Goal: Task Accomplishment & Management: Use online tool/utility

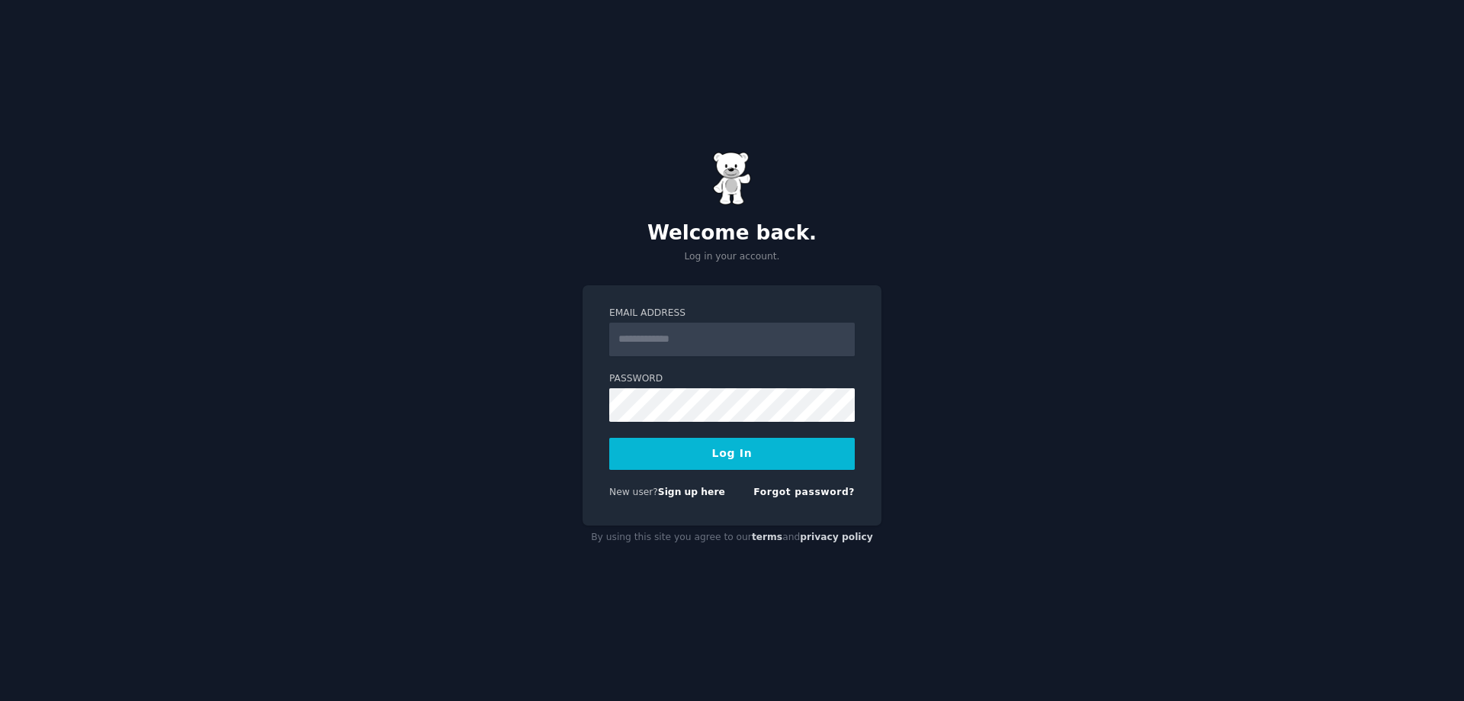
click at [574, 405] on div "Welcome back. Log in your account. Email Address Password Log In New user? Sign…" at bounding box center [732, 350] width 1464 height 701
click at [707, 492] on link "Sign up here" at bounding box center [691, 491] width 67 height 11
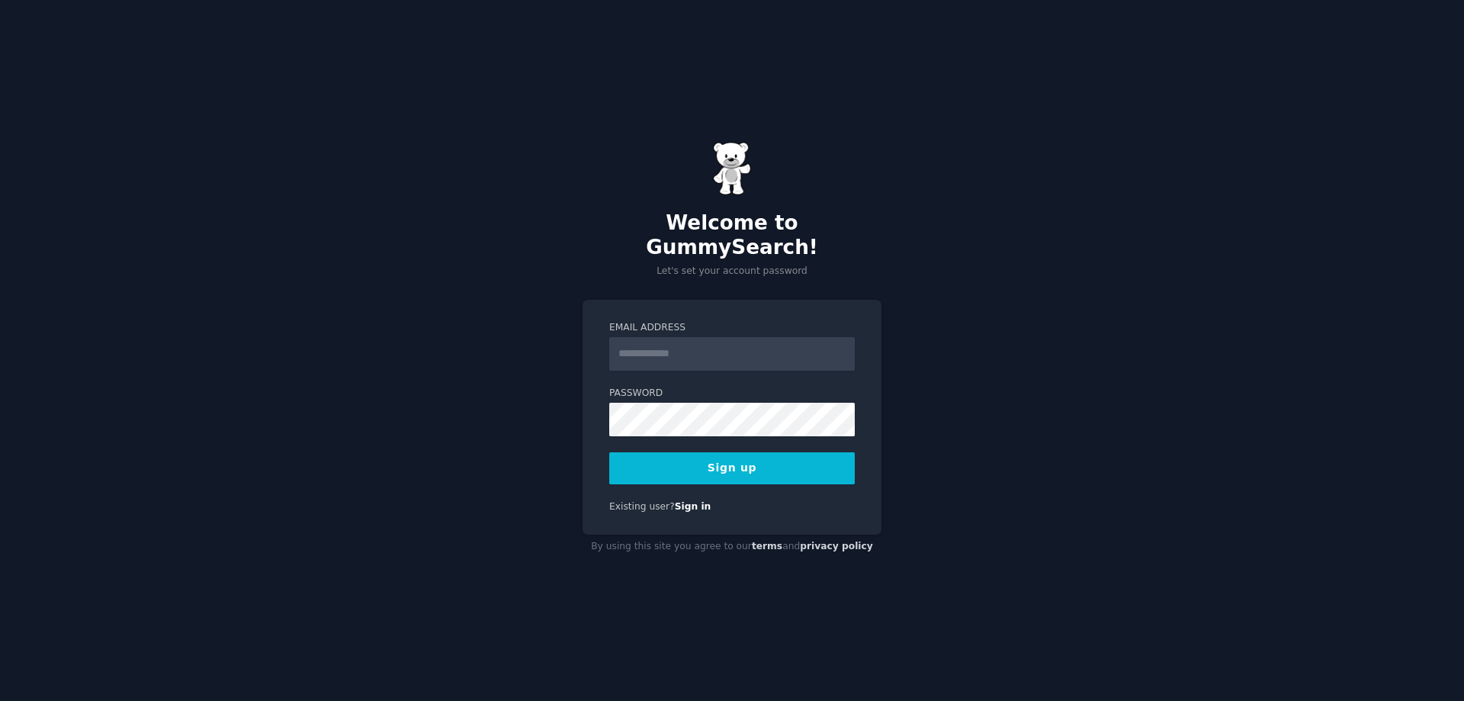
click at [671, 342] on input "Email Address" at bounding box center [731, 354] width 245 height 34
type input "**********"
click at [538, 500] on div "**********" at bounding box center [732, 350] width 1464 height 701
click at [702, 460] on button "Sign up" at bounding box center [731, 468] width 245 height 32
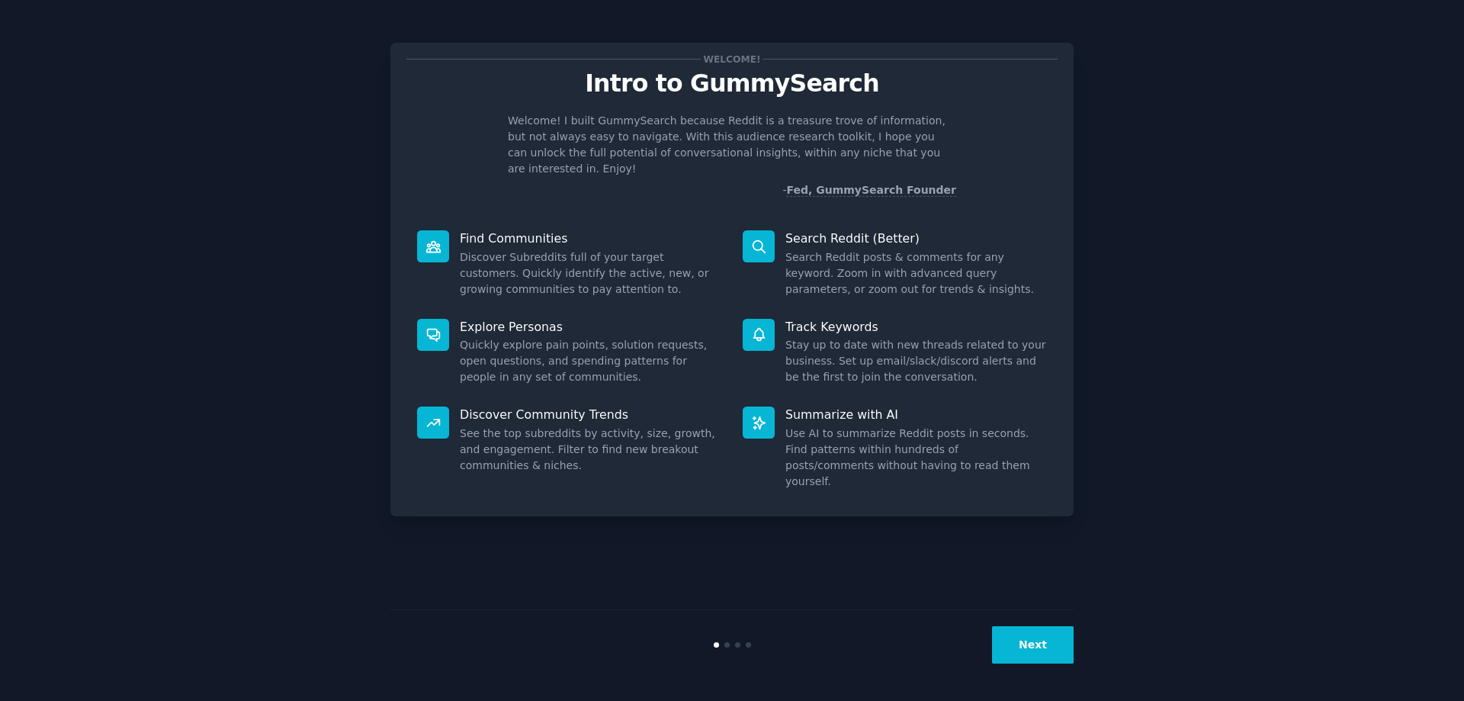
click at [1030, 640] on button "Next" at bounding box center [1033, 644] width 82 height 37
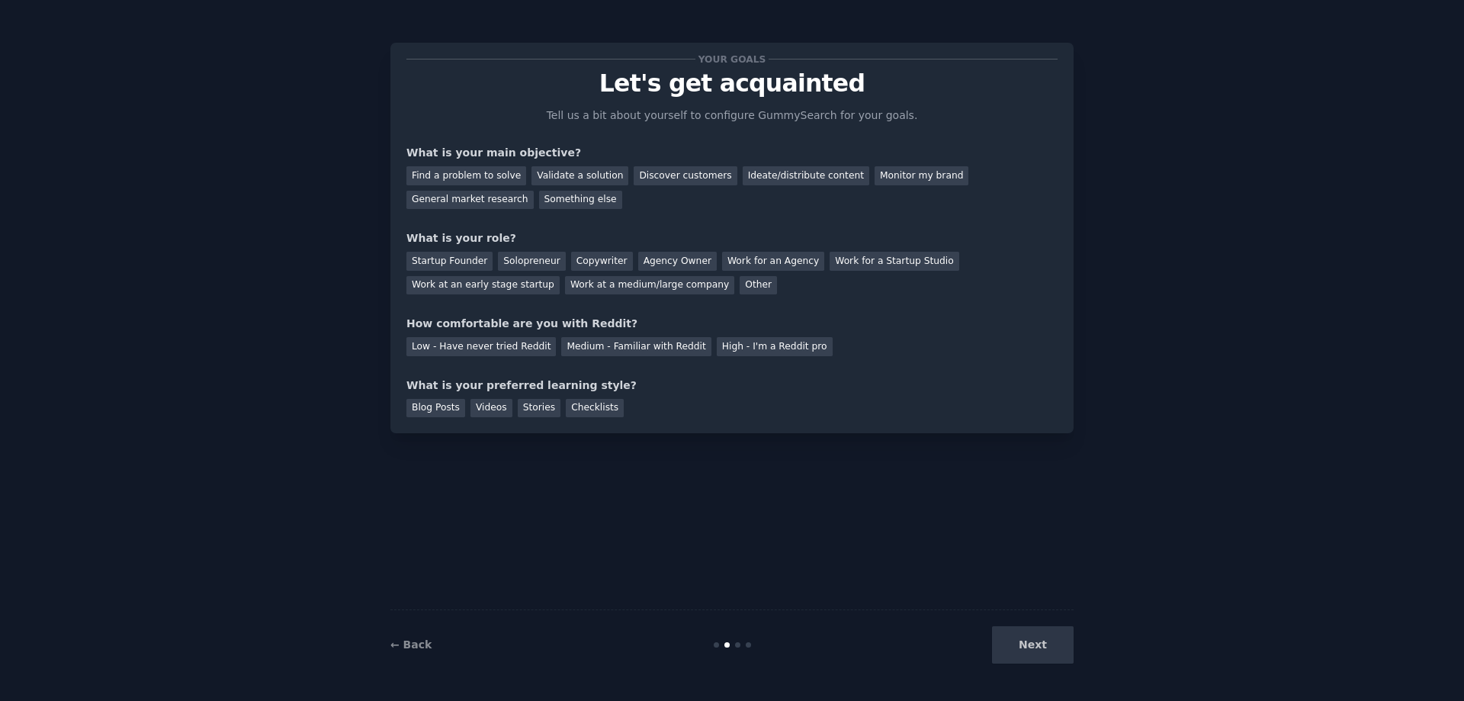
click at [1033, 650] on div "Next" at bounding box center [959, 644] width 228 height 37
click at [1038, 656] on div "Next" at bounding box center [959, 644] width 228 height 37
click at [1038, 658] on div "Next" at bounding box center [959, 644] width 228 height 37
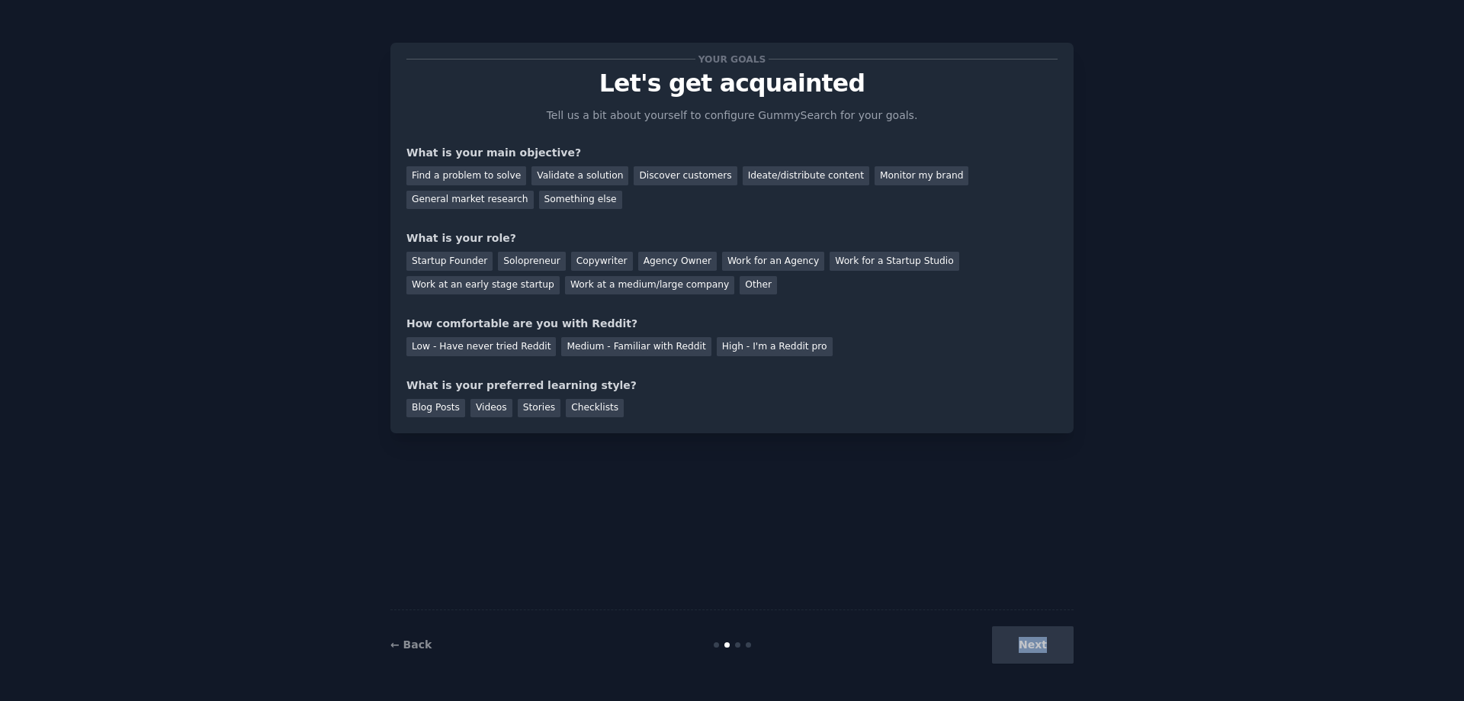
click at [1038, 647] on div "Next" at bounding box center [959, 644] width 228 height 37
click at [1033, 643] on div "Next" at bounding box center [959, 644] width 228 height 37
click at [669, 178] on div "Discover customers" at bounding box center [685, 175] width 103 height 19
click at [471, 261] on div "Startup Founder" at bounding box center [449, 261] width 86 height 19
click at [652, 351] on div "Medium - Familiar with Reddit" at bounding box center [635, 346] width 149 height 19
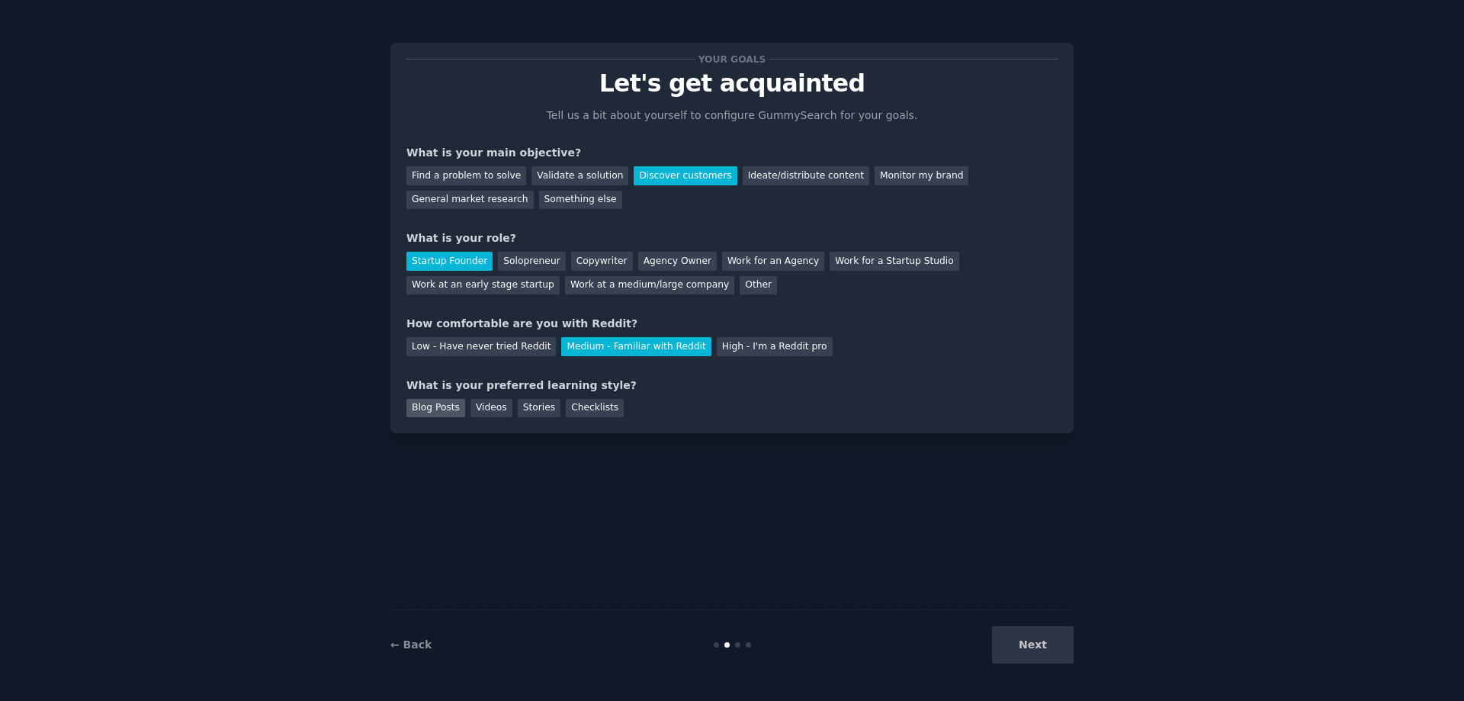
click at [439, 409] on div "Blog Posts" at bounding box center [435, 408] width 59 height 19
click at [1031, 647] on button "Next" at bounding box center [1033, 644] width 82 height 37
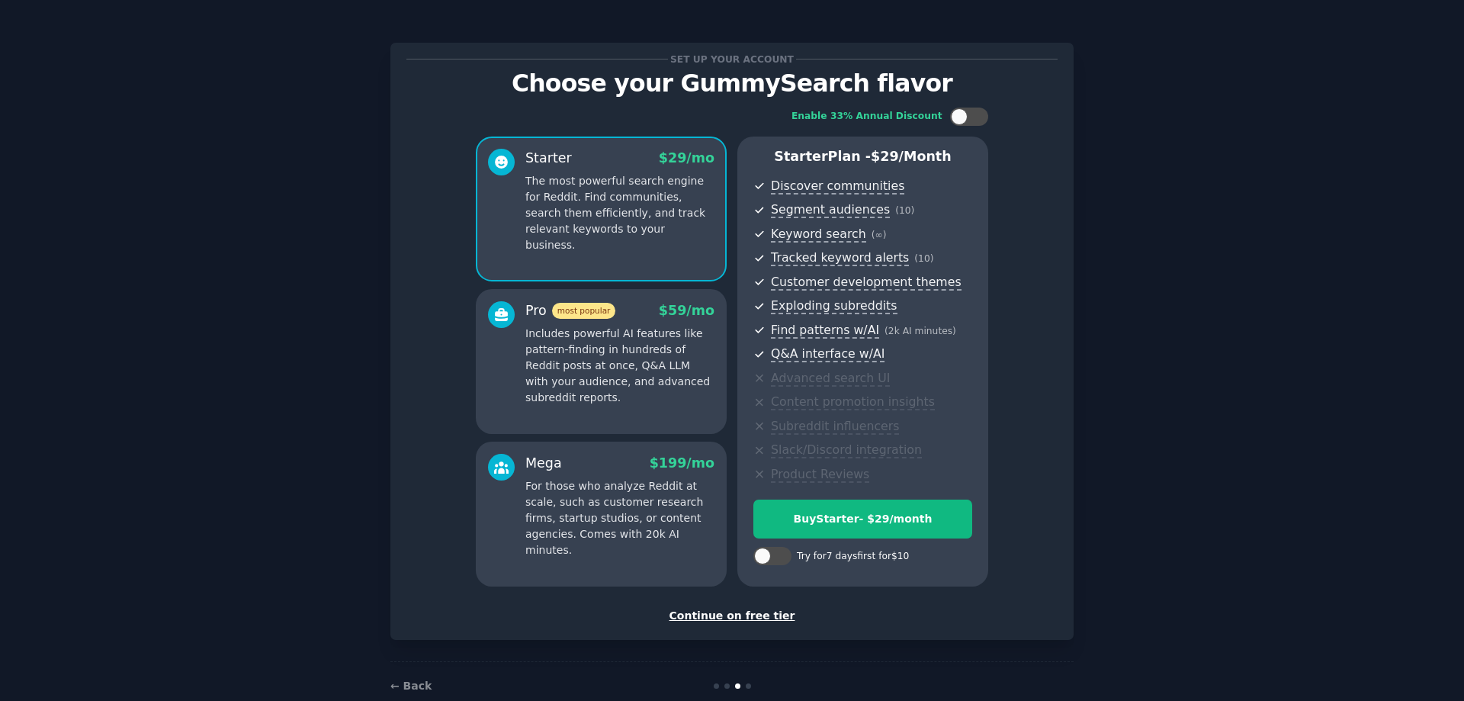
click at [756, 610] on div "Continue on free tier" at bounding box center [731, 616] width 651 height 16
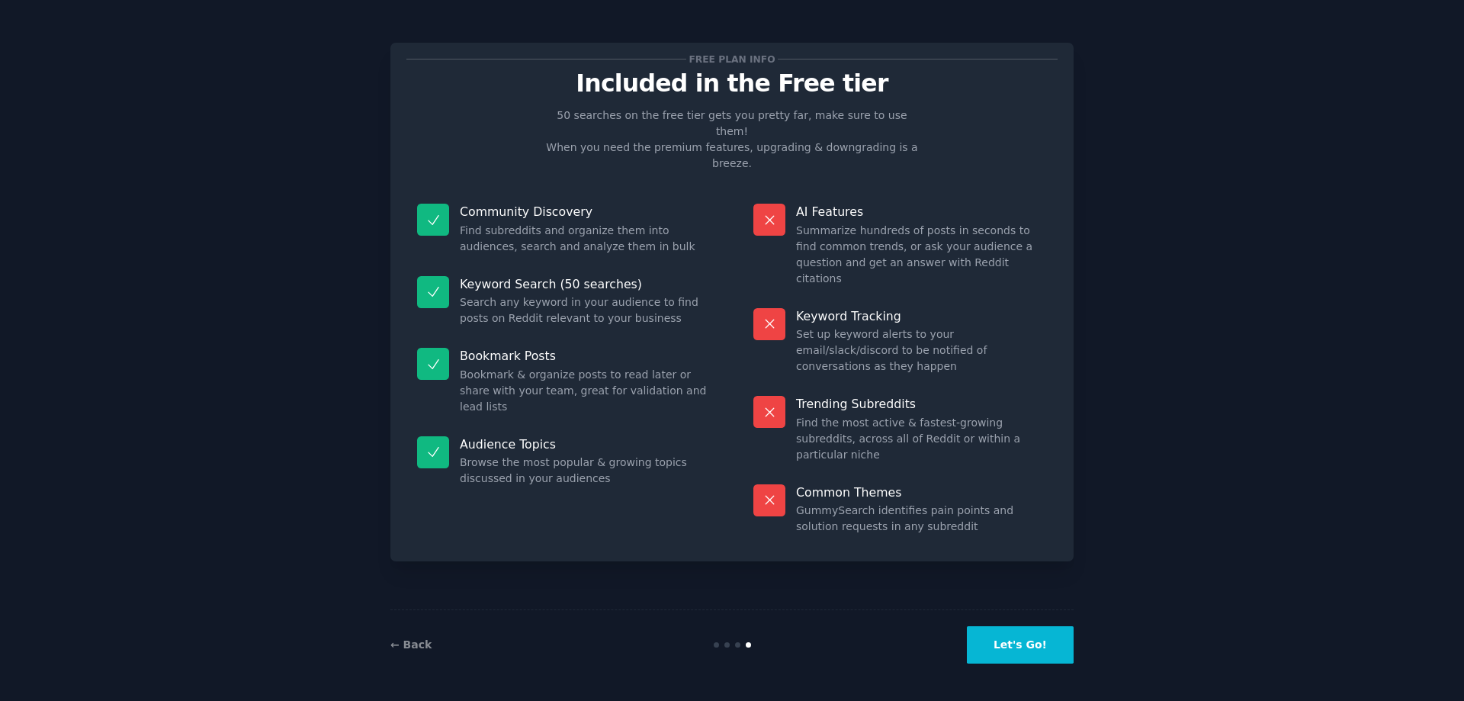
click at [1051, 653] on button "Let's Go!" at bounding box center [1020, 644] width 107 height 37
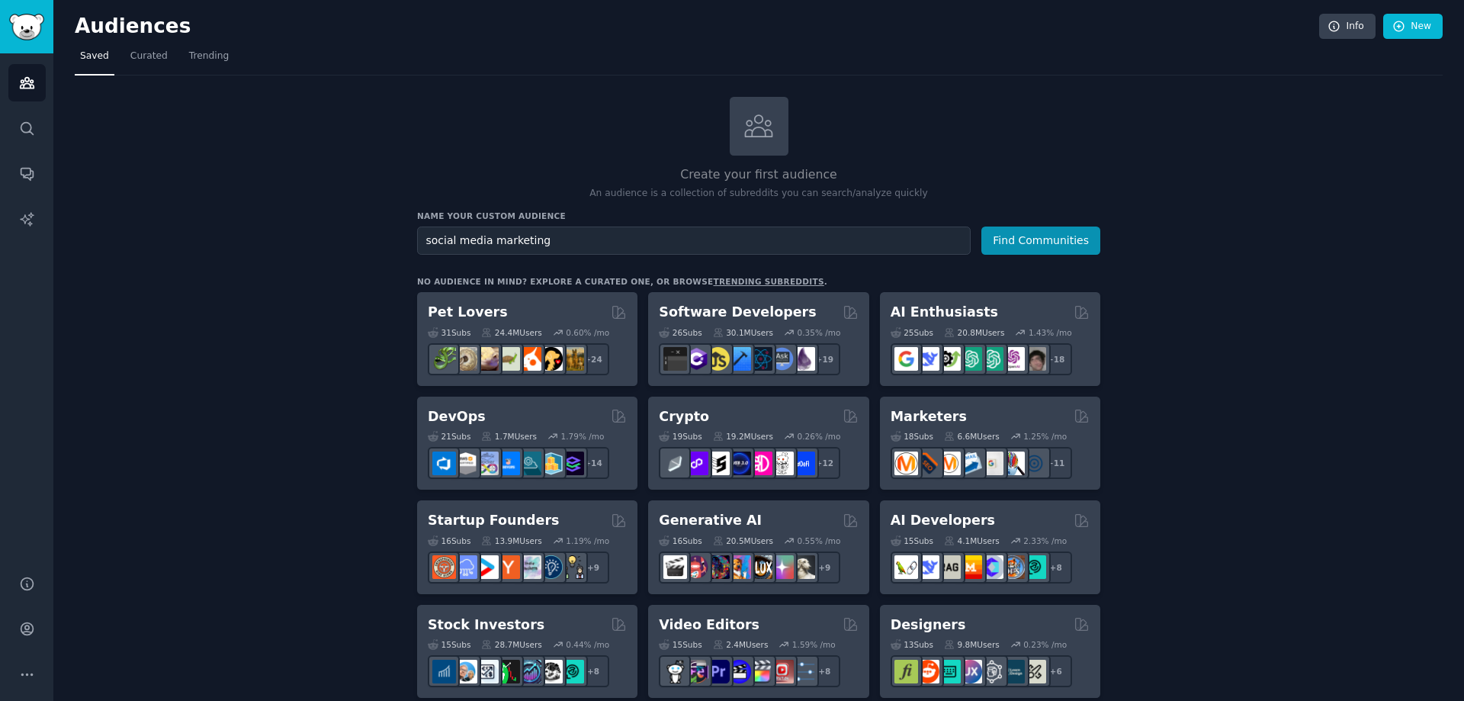
type input "social media marketing"
click at [981, 226] on button "Find Communities" at bounding box center [1040, 240] width 119 height 28
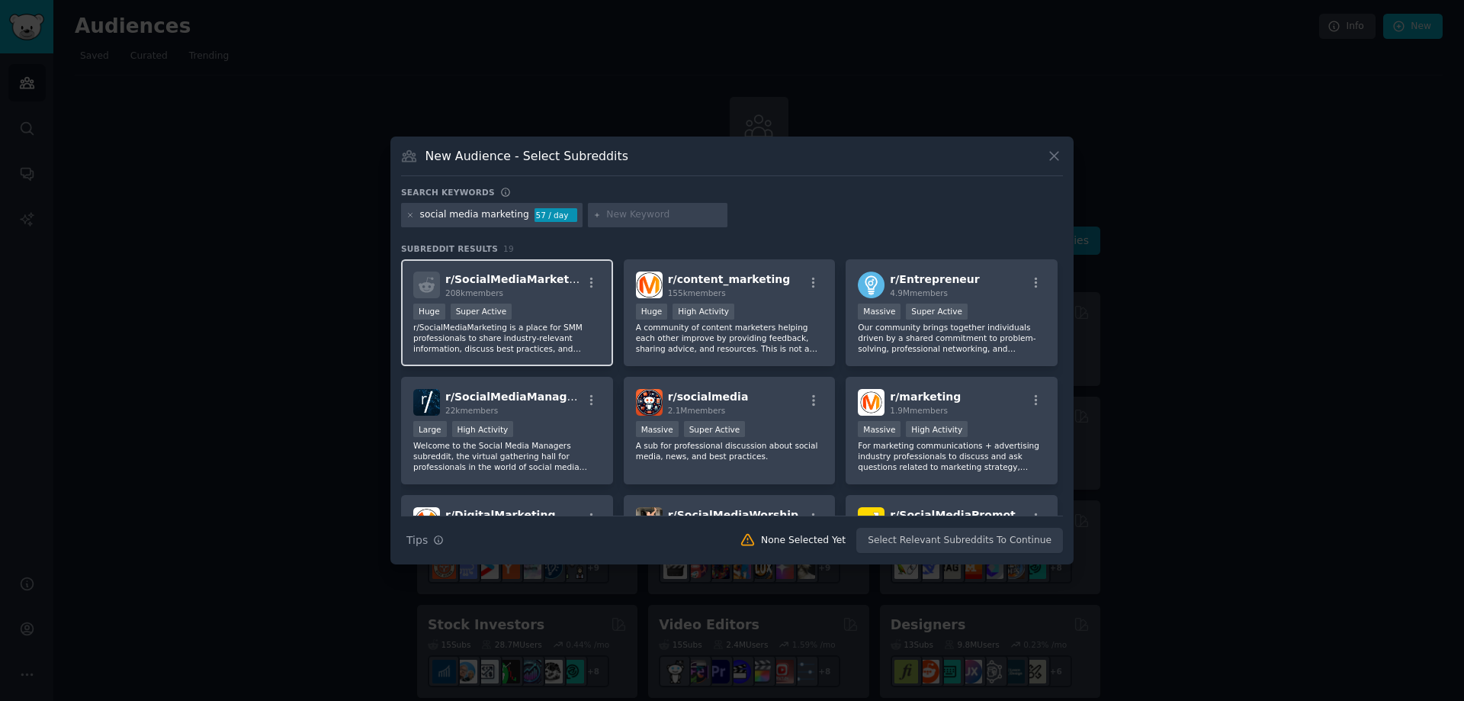
click at [530, 306] on div "Huge Super Active" at bounding box center [507, 312] width 188 height 19
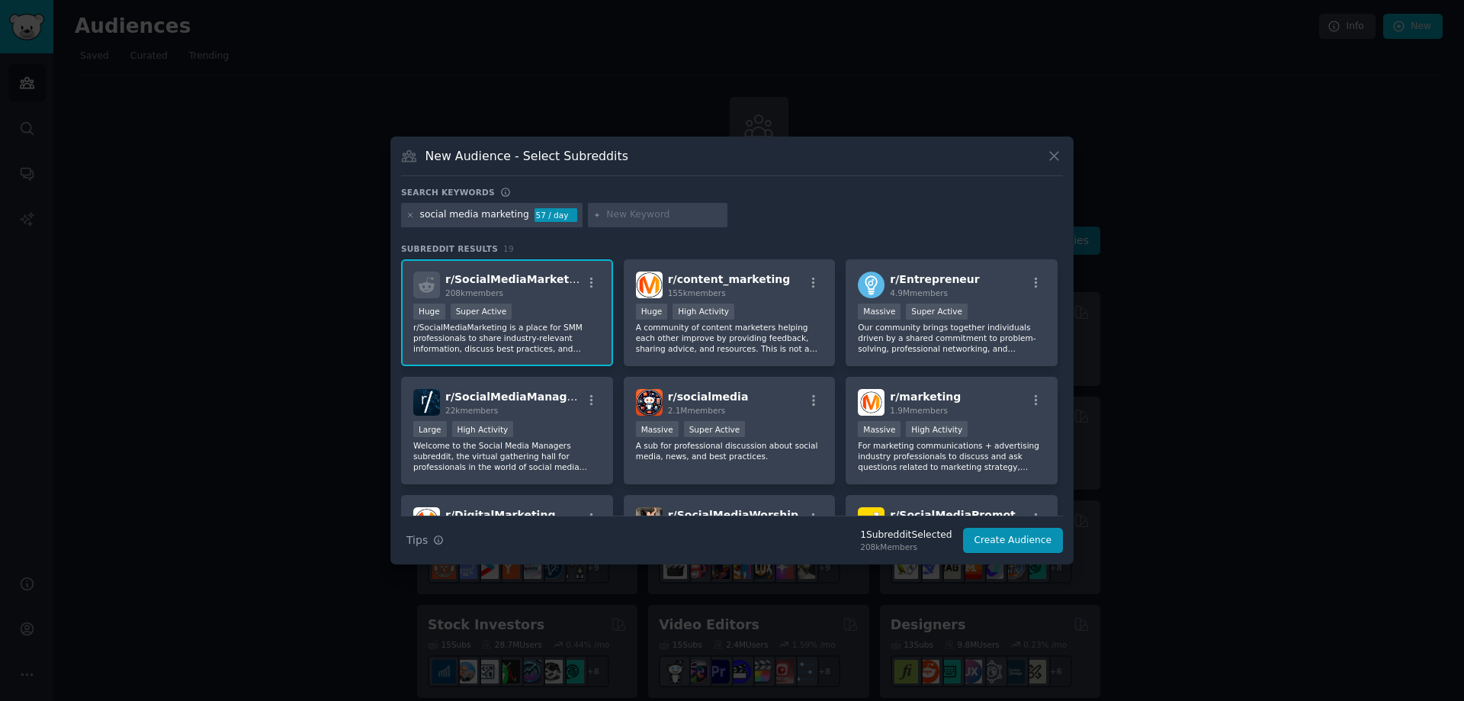
click at [1003, 553] on div "Search Tips Tips 1 Subreddit Selected 208k Members Create Audience" at bounding box center [732, 534] width 662 height 38
click at [540, 274] on span "r/ SocialMediaMarketing" at bounding box center [516, 279] width 143 height 12
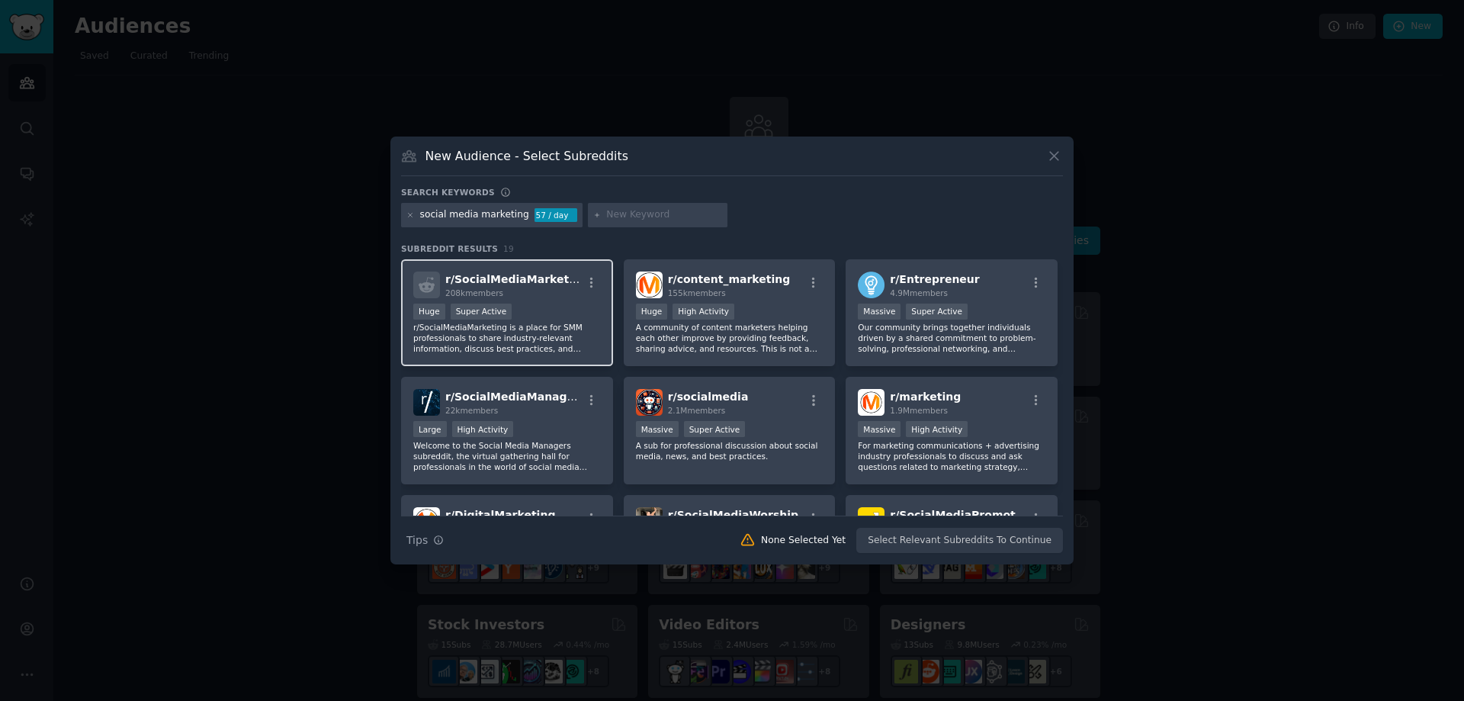
click at [540, 274] on span "r/ SocialMediaMarketing" at bounding box center [516, 279] width 143 height 12
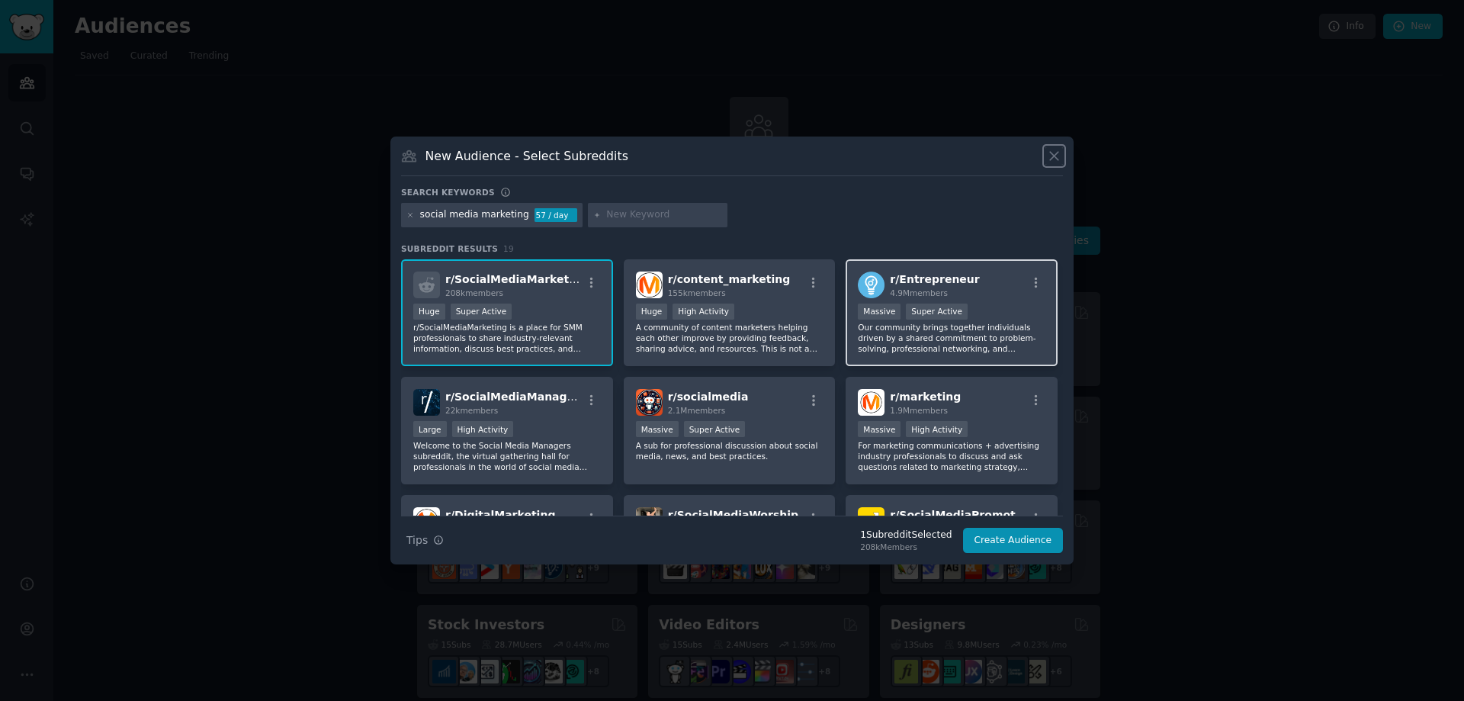
drag, startPoint x: 1056, startPoint y: 160, endPoint x: 977, endPoint y: 316, distance: 174.2
click at [1004, 276] on div "New Audience - Select Subreddits Search keywords social media marketing 57 / da…" at bounding box center [731, 350] width 683 height 428
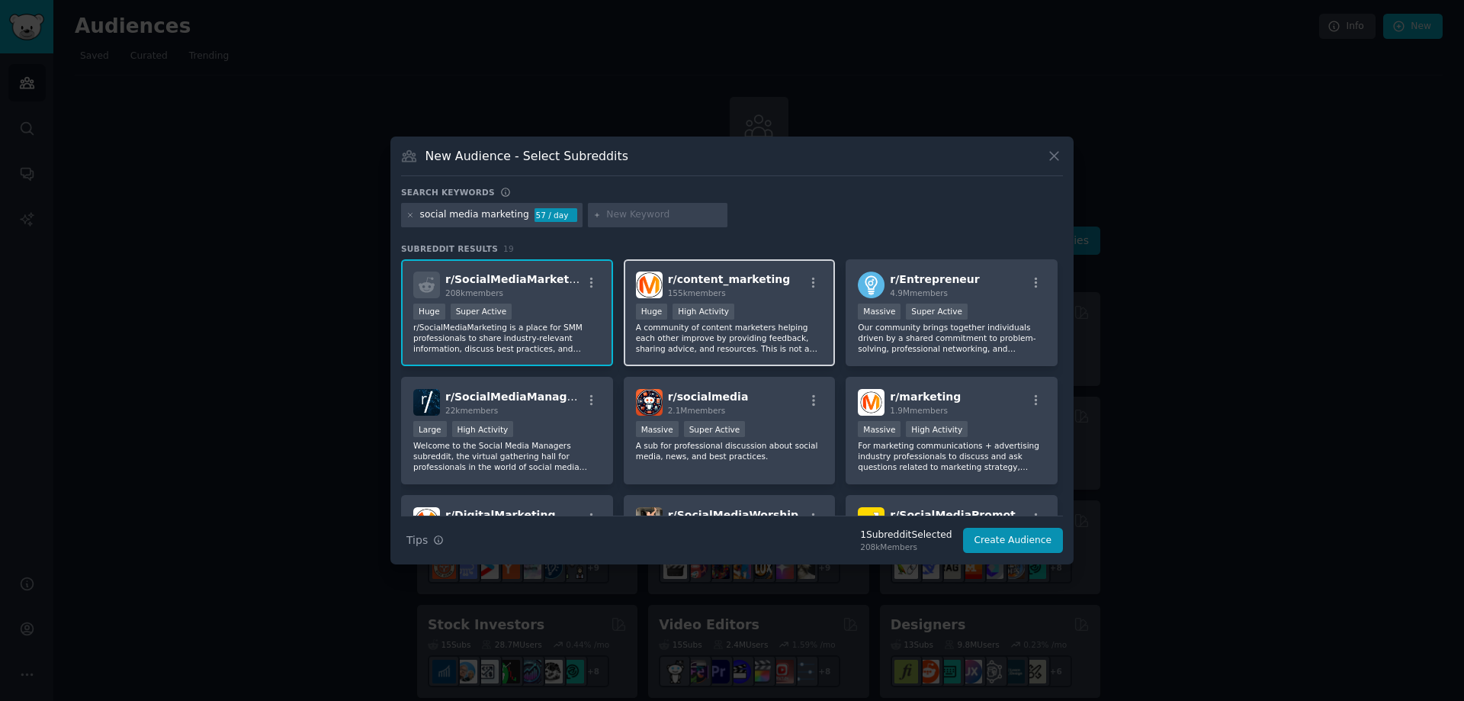
click at [792, 320] on div "100,000 - 1,000,000 members Huge High Activity" at bounding box center [730, 312] width 188 height 19
click at [1027, 543] on button "Create Audience" at bounding box center [1013, 541] width 101 height 26
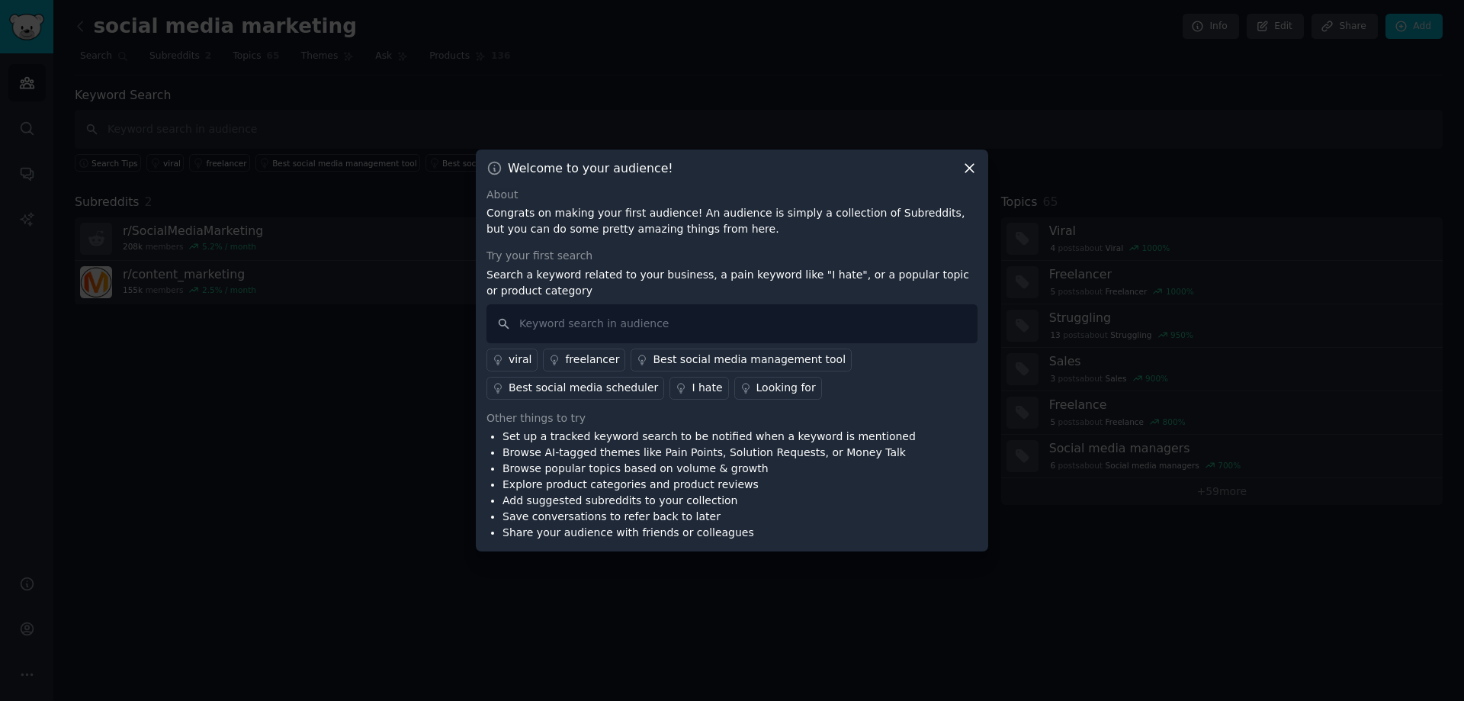
click at [972, 167] on icon at bounding box center [969, 168] width 16 height 16
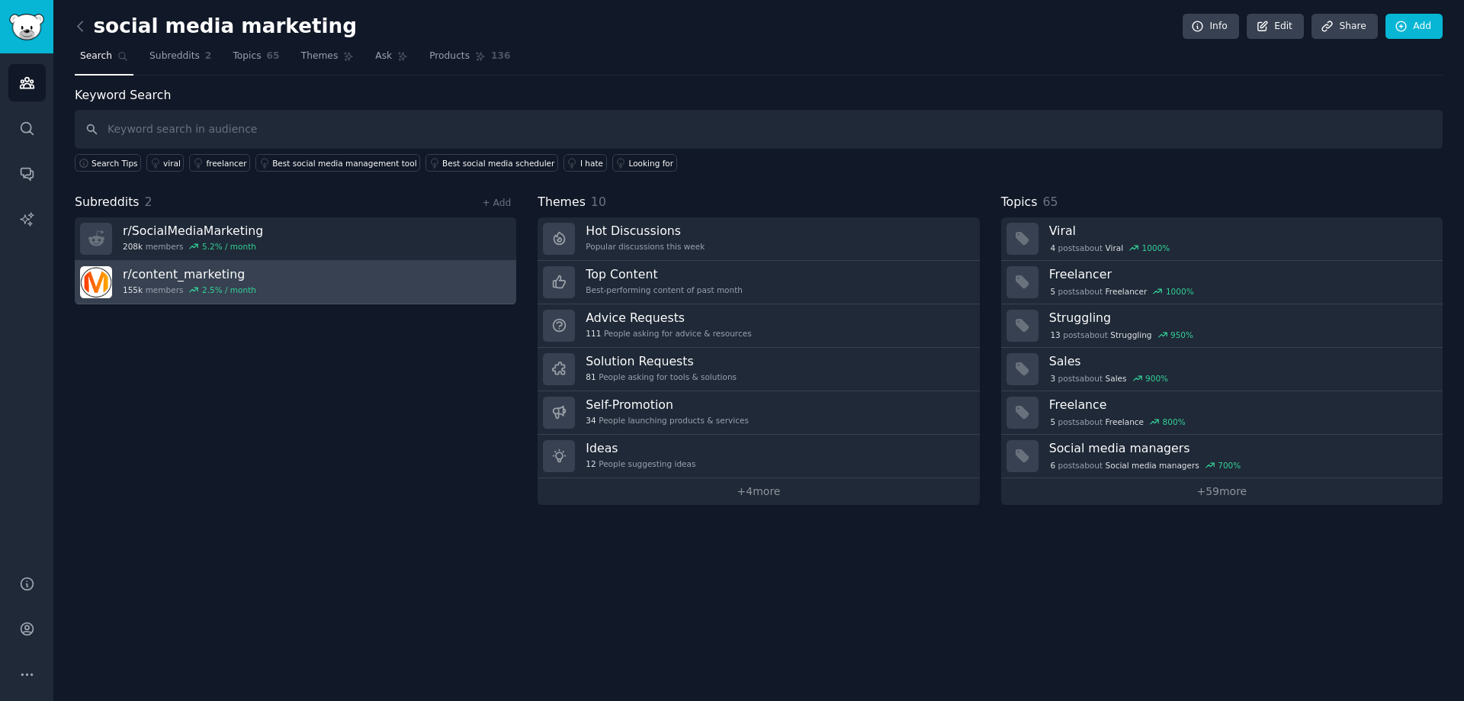
click at [368, 299] on link "r/ content_marketing 155k members 2.5 % / month" at bounding box center [295, 282] width 441 height 43
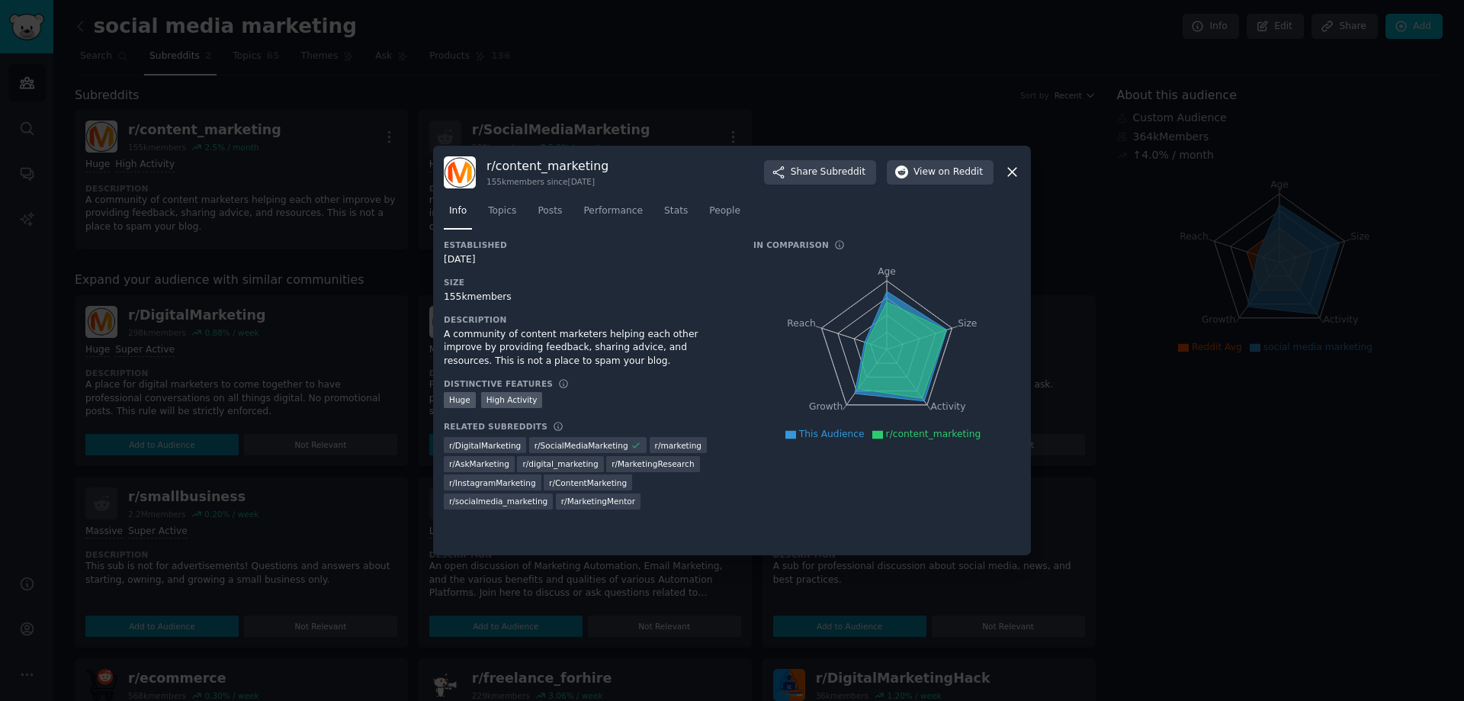
click at [1009, 167] on icon at bounding box center [1012, 172] width 16 height 16
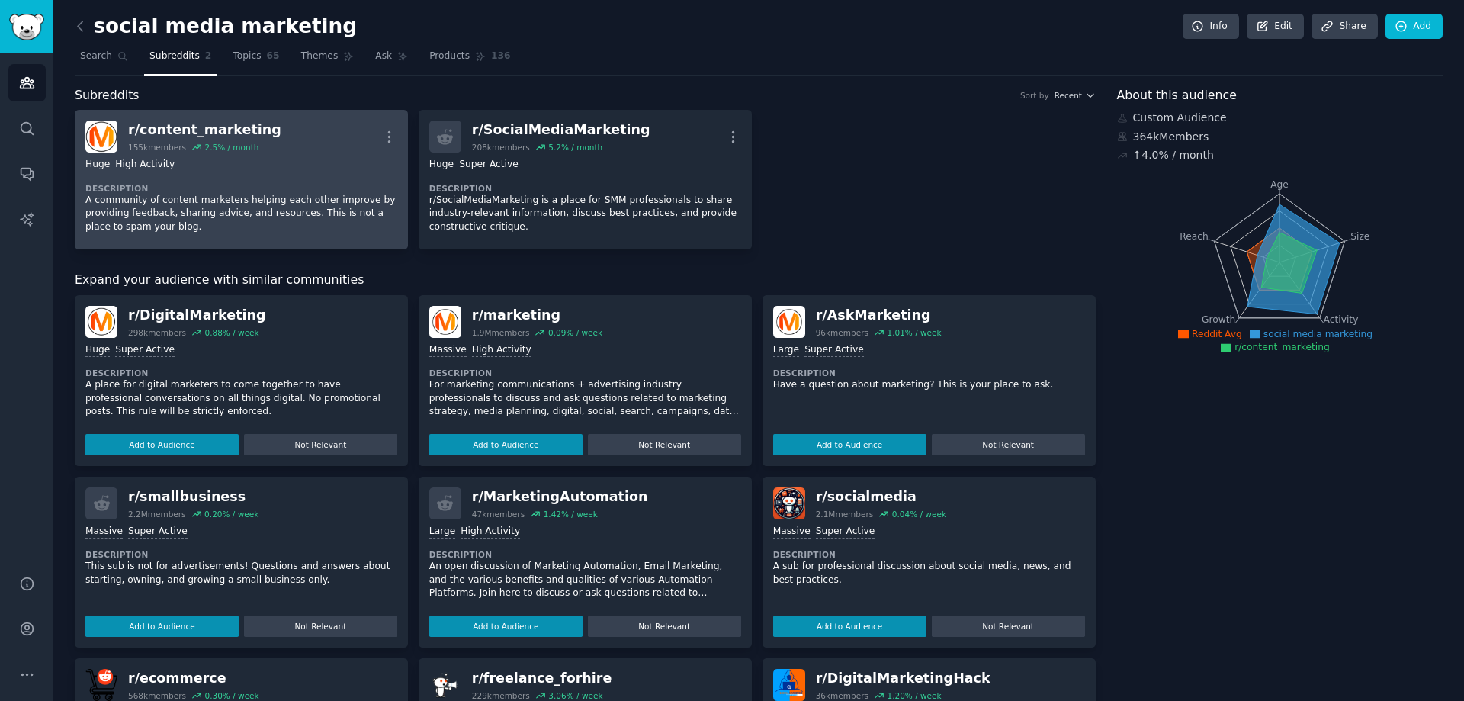
click at [195, 125] on div "r/ content_marketing" at bounding box center [204, 129] width 153 height 19
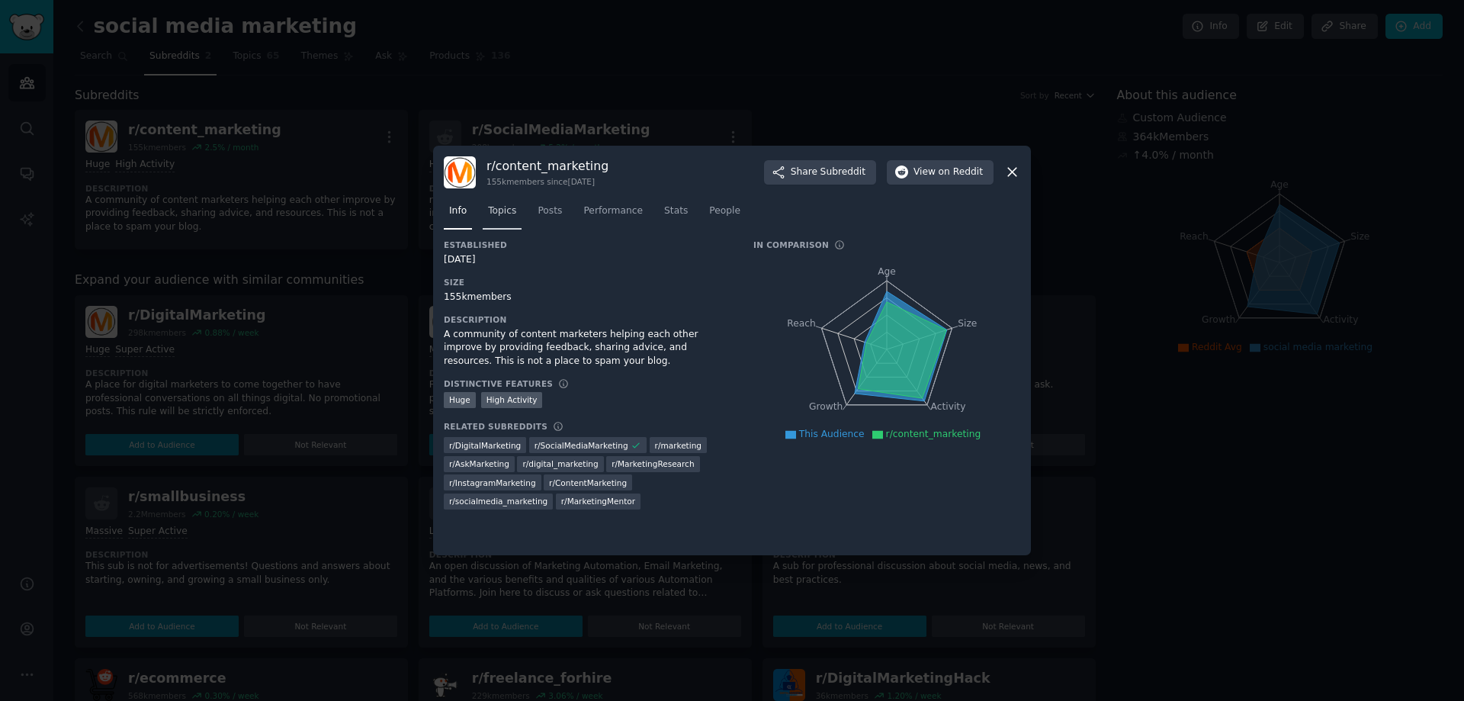
click at [509, 217] on span "Topics" at bounding box center [502, 211] width 28 height 14
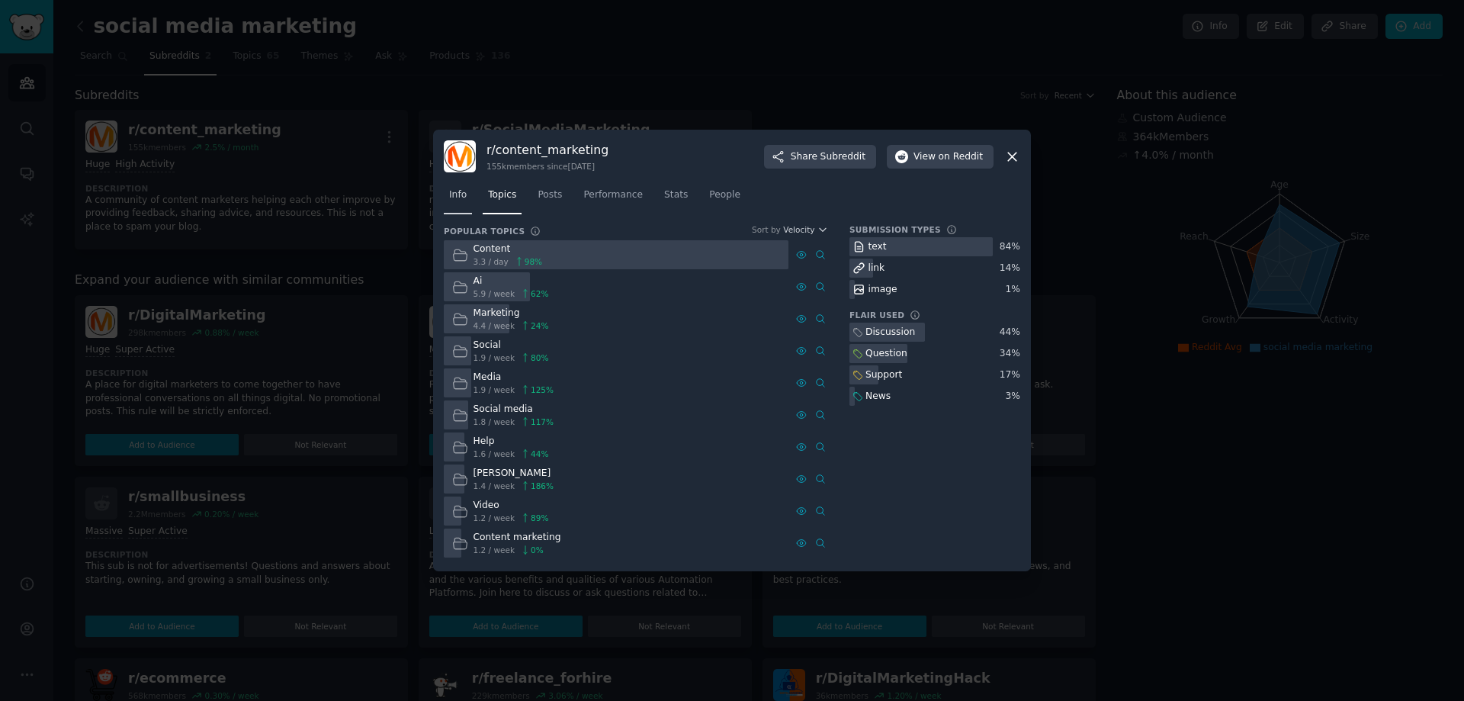
click at [451, 203] on link "Info" at bounding box center [458, 198] width 28 height 31
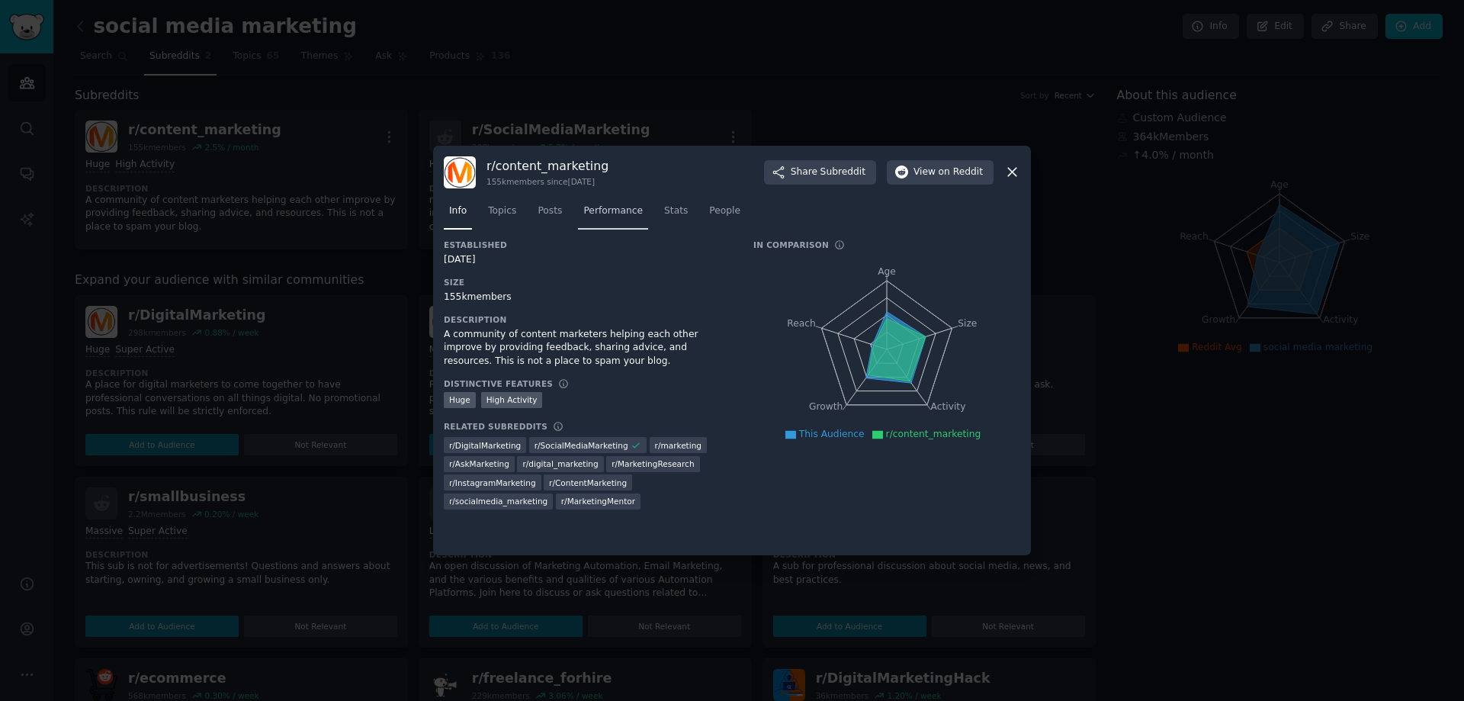
click at [602, 210] on span "Performance" at bounding box center [612, 211] width 59 height 14
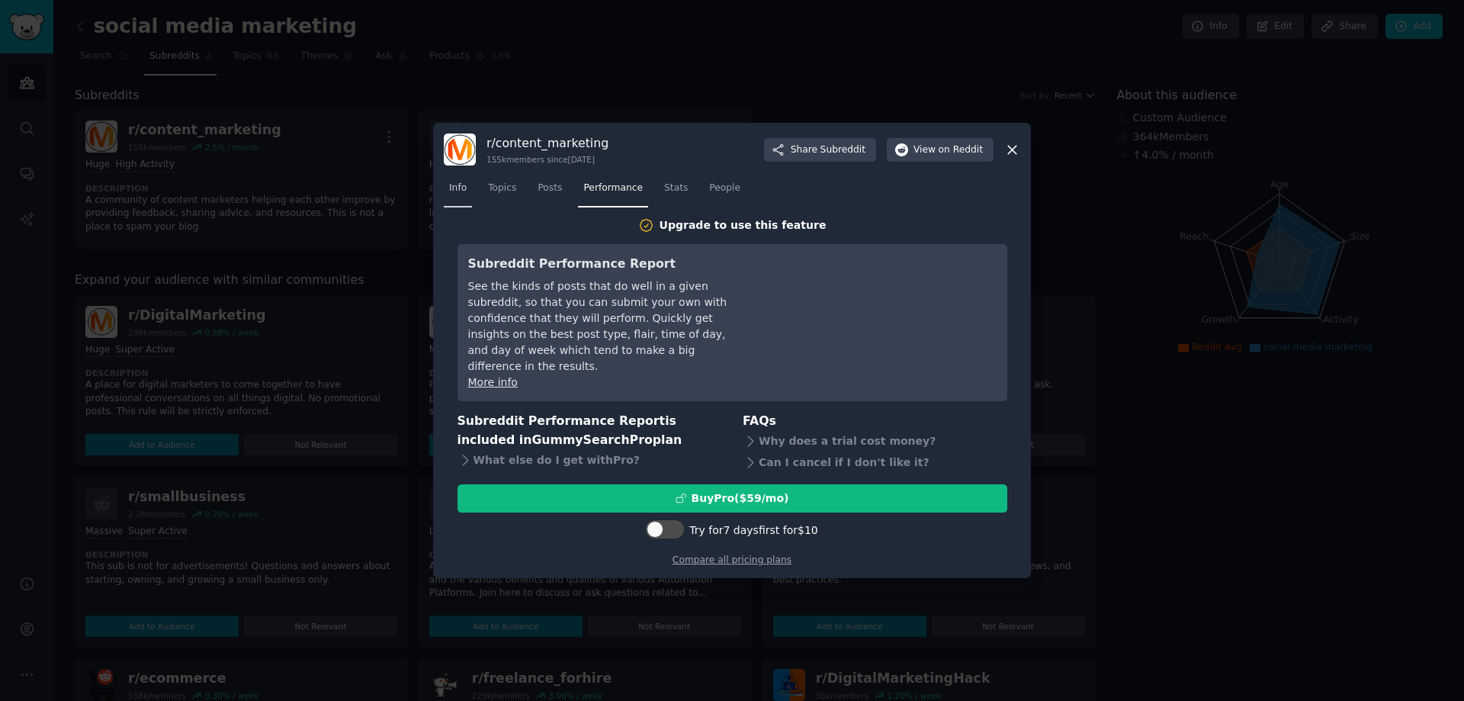
click at [452, 181] on link "Info" at bounding box center [458, 191] width 28 height 31
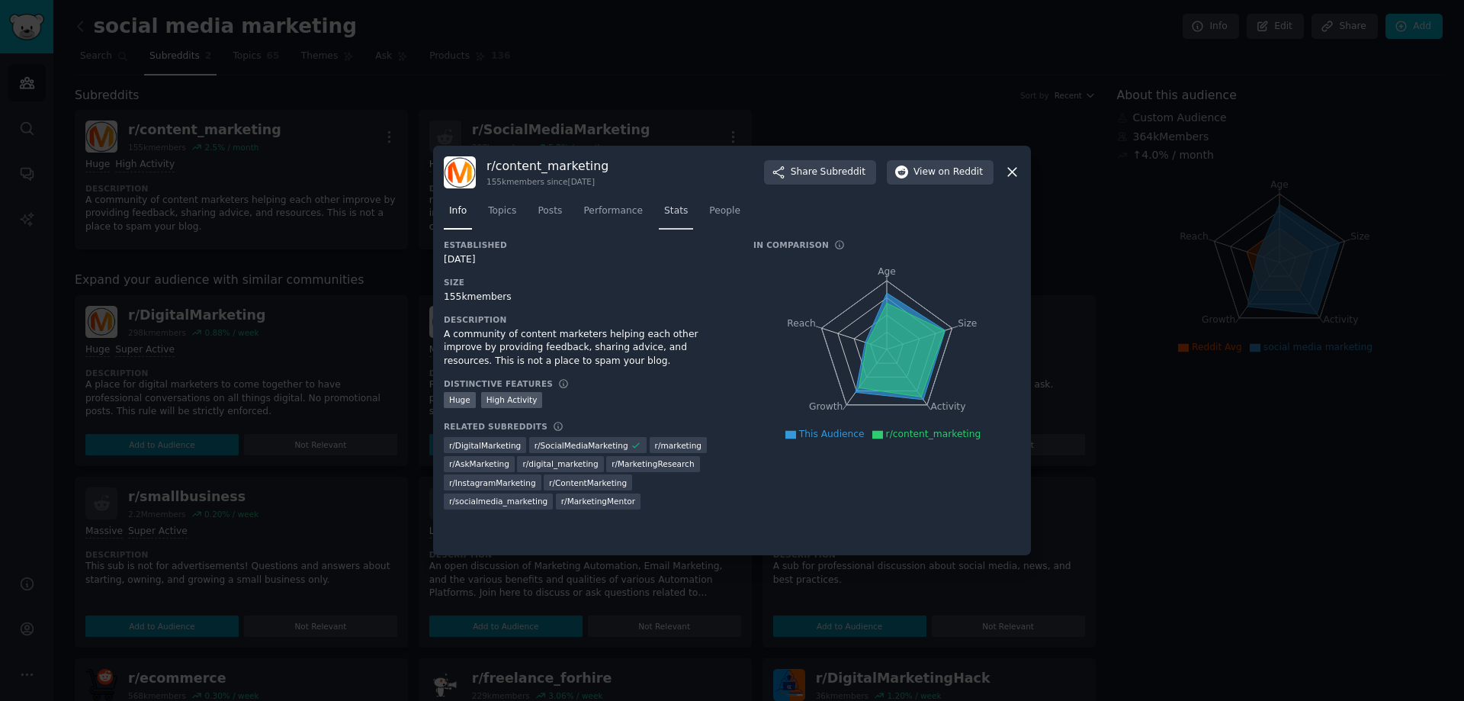
click at [664, 213] on span "Stats" at bounding box center [676, 211] width 24 height 14
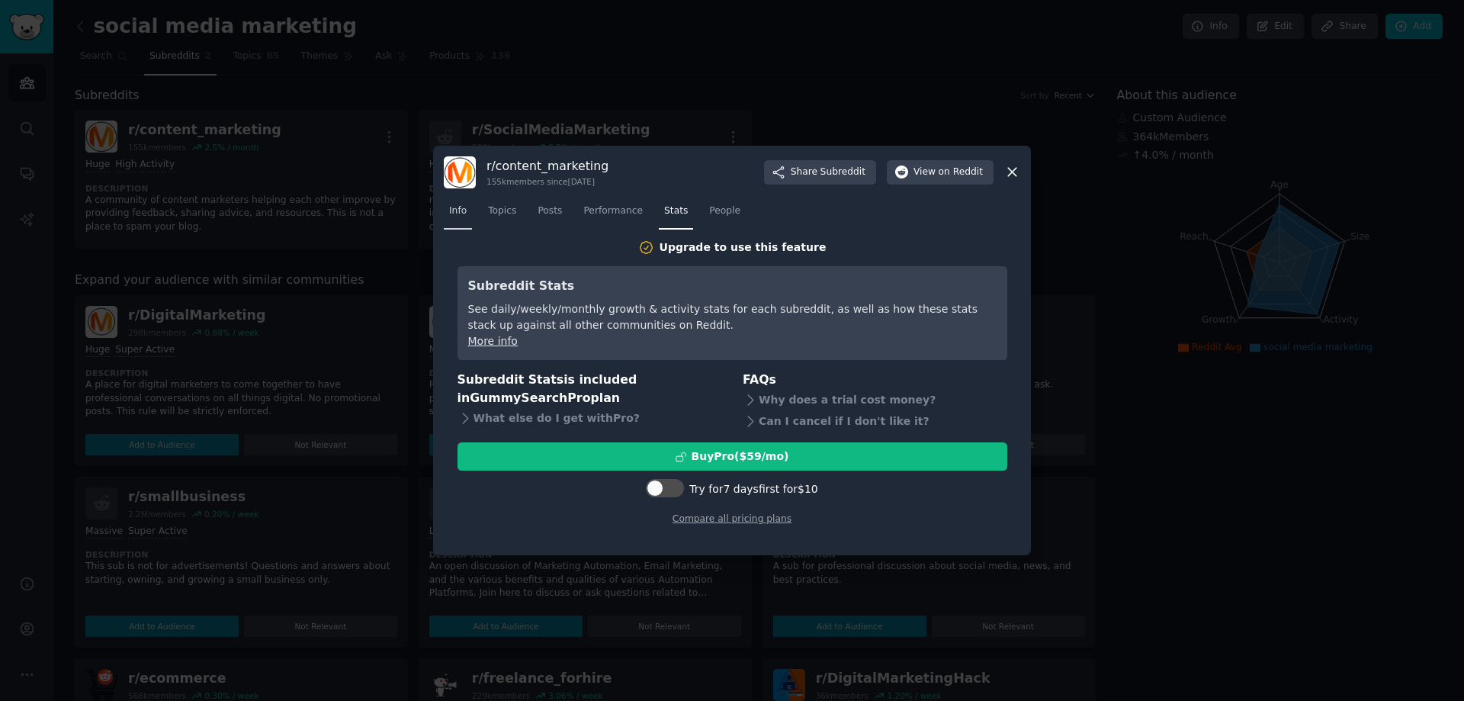
click at [458, 216] on span "Info" at bounding box center [458, 211] width 18 height 14
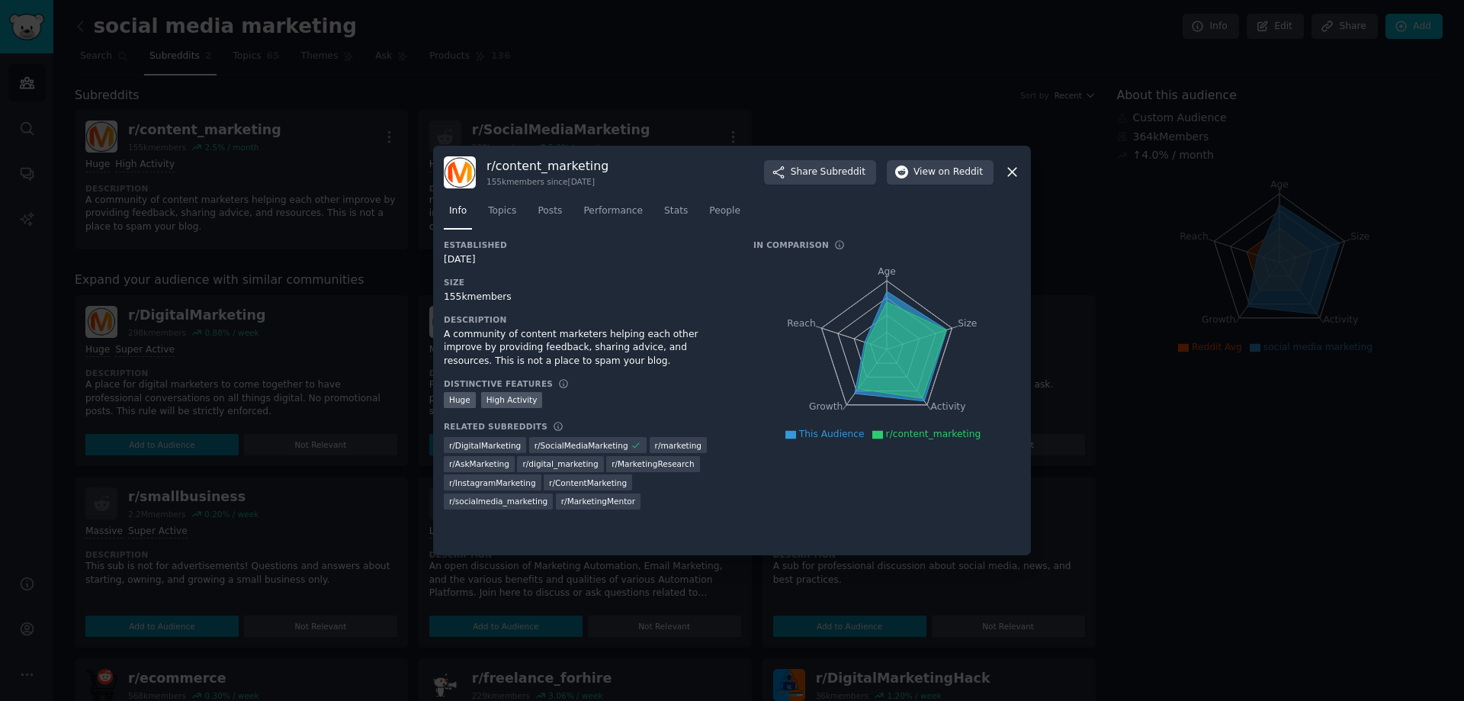
click at [1013, 168] on icon at bounding box center [1012, 172] width 16 height 16
